Goal: Information Seeking & Learning: Learn about a topic

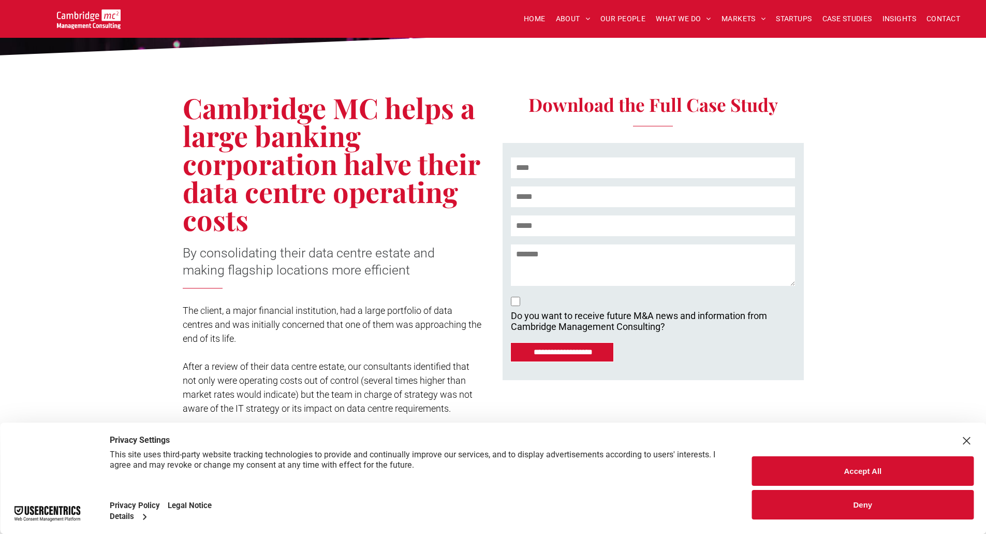
scroll to position [207, 0]
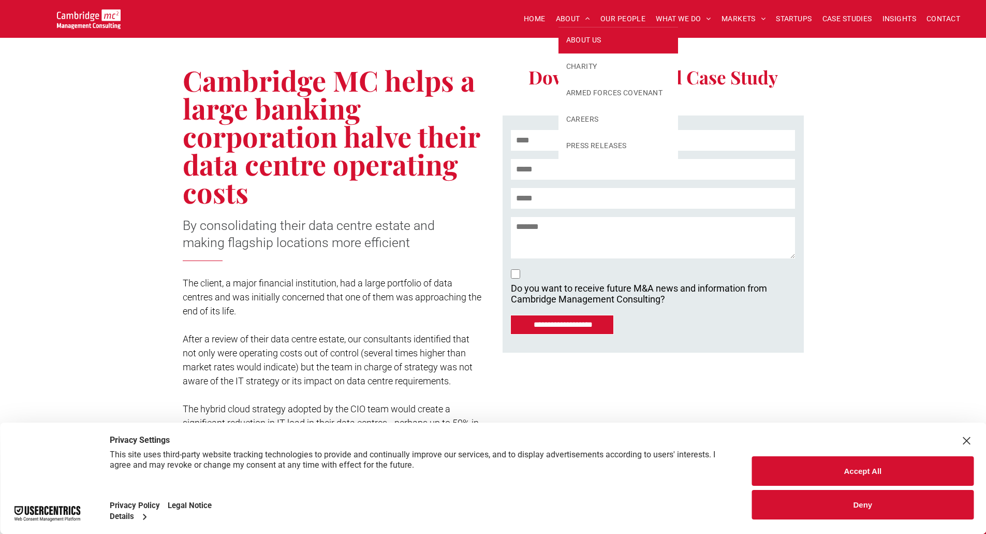
click at [585, 29] on link "ABOUT US" at bounding box center [618, 40] width 120 height 26
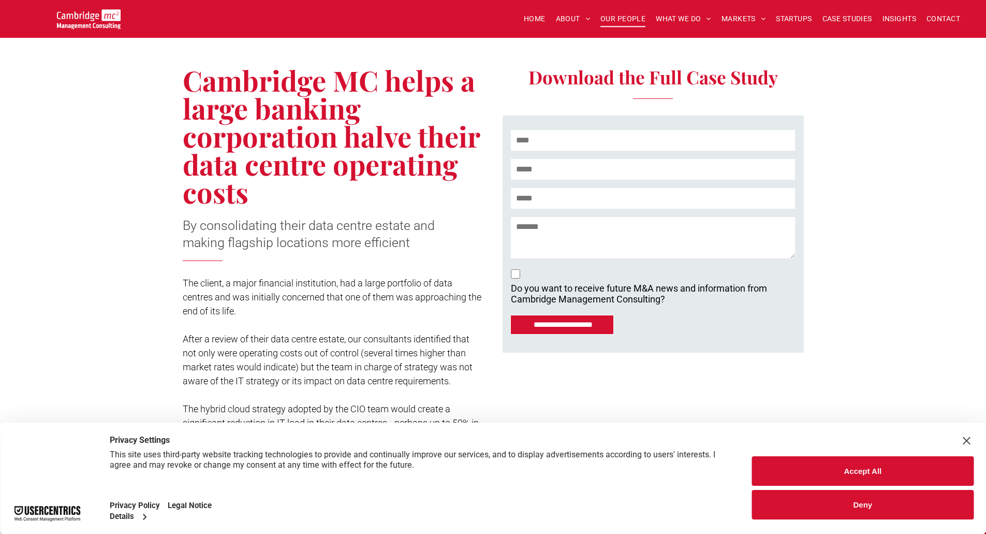
click at [616, 20] on span "OUR PEOPLE" at bounding box center [622, 19] width 45 height 16
